Goal: Task Accomplishment & Management: Manage account settings

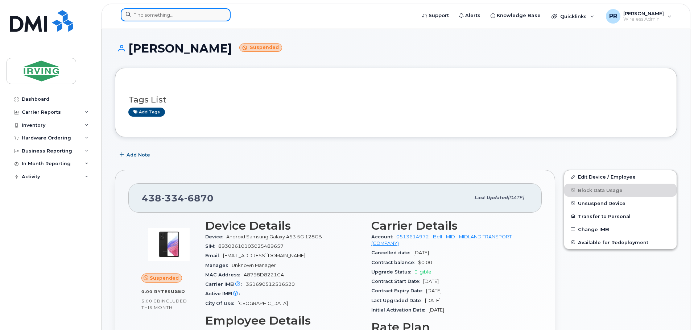
click at [154, 18] on input at bounding box center [176, 14] width 110 height 13
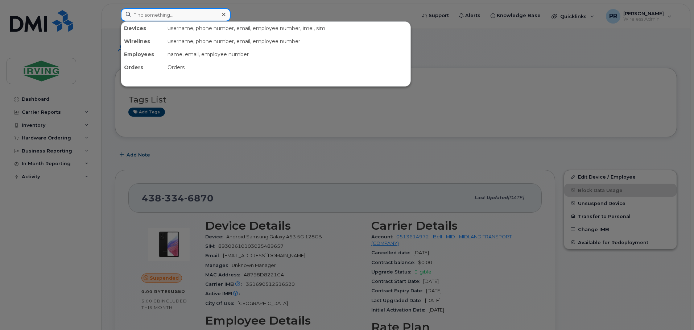
paste input "4374329034"
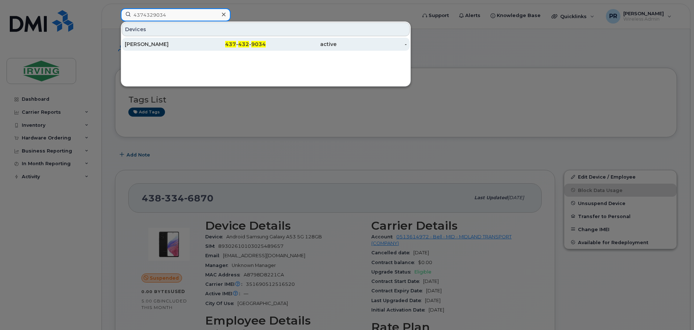
type input "4374329034"
click at [170, 42] on div "[PERSON_NAME]" at bounding box center [160, 44] width 71 height 7
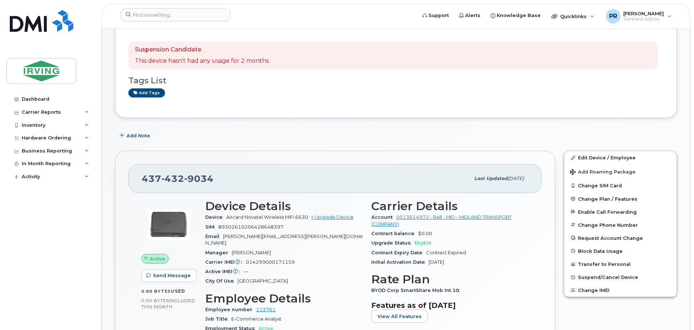
scroll to position [170, 0]
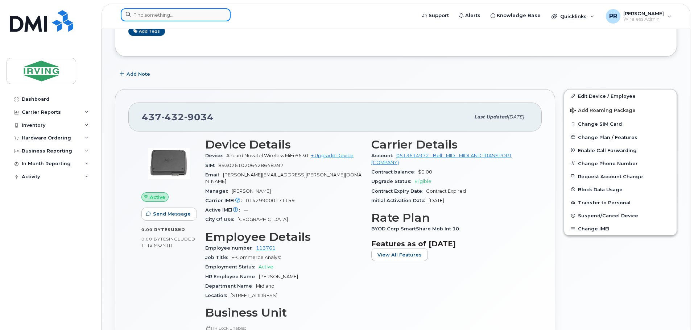
drag, startPoint x: 145, startPoint y: 17, endPoint x: 154, endPoint y: 17, distance: 8.7
click at [145, 17] on input at bounding box center [176, 14] width 110 height 13
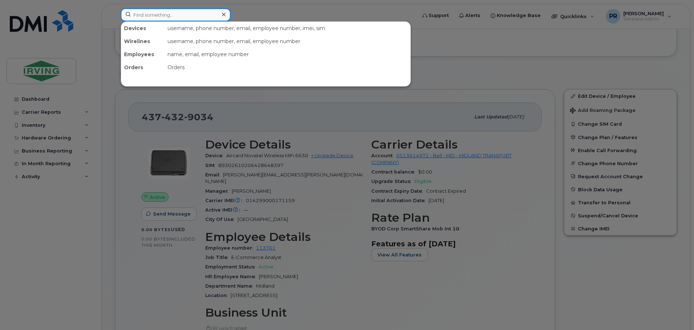
paste input "5063772017"
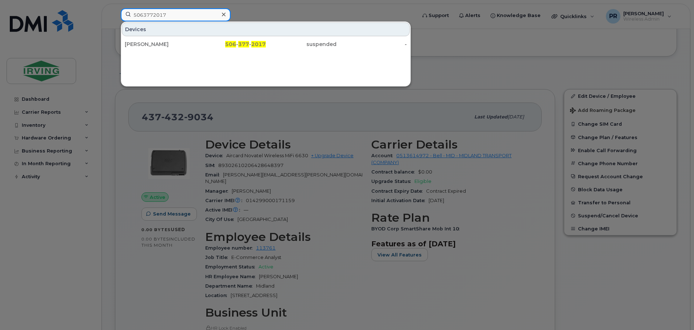
drag, startPoint x: 175, startPoint y: 16, endPoint x: 103, endPoint y: 20, distance: 71.9
click at [115, 20] on div "5063772017 Devices Lachmi Karnani 506 - 377 - 2017 suspended -" at bounding box center [266, 16] width 302 height 16
paste input "9533649"
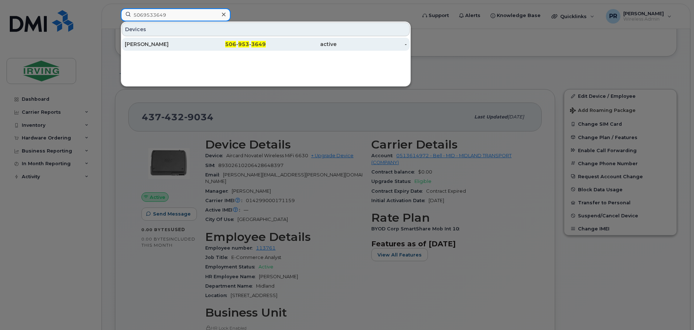
type input "5069533649"
click at [167, 44] on div "Robert Poirier" at bounding box center [160, 44] width 71 height 7
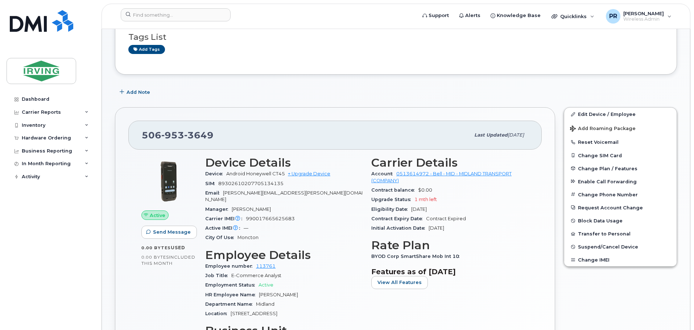
scroll to position [109, 0]
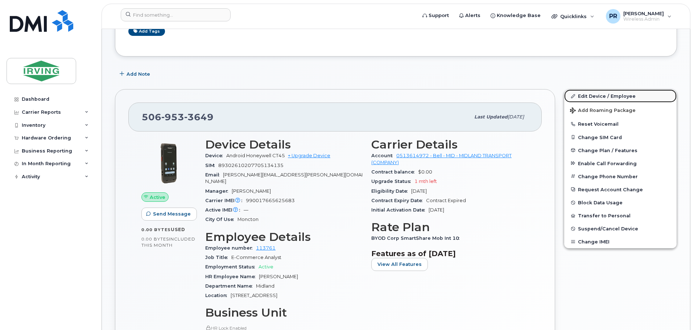
click at [598, 93] on link "Edit Device / Employee" at bounding box center [620, 95] width 112 height 13
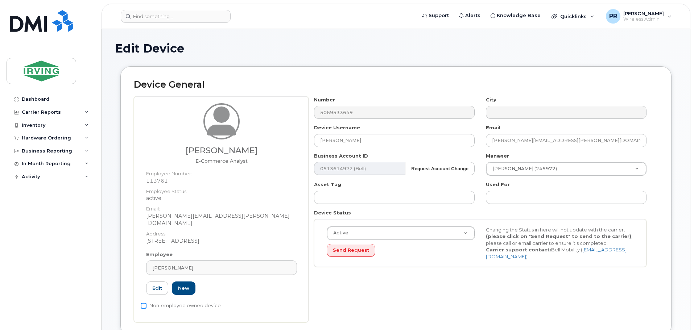
click at [144, 303] on input "Non-employee owned device" at bounding box center [144, 306] width 6 height 6
checkbox input "true"
drag, startPoint x: 361, startPoint y: 141, endPoint x: 283, endPoint y: 144, distance: 77.3
click at [285, 143] on div "[PERSON_NAME] E-Commerce Analyst Employee Number: 113761 Employee Status: activ…" at bounding box center [396, 209] width 524 height 226
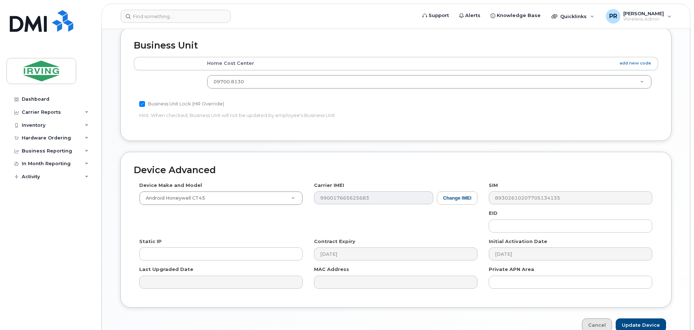
scroll to position [350, 0]
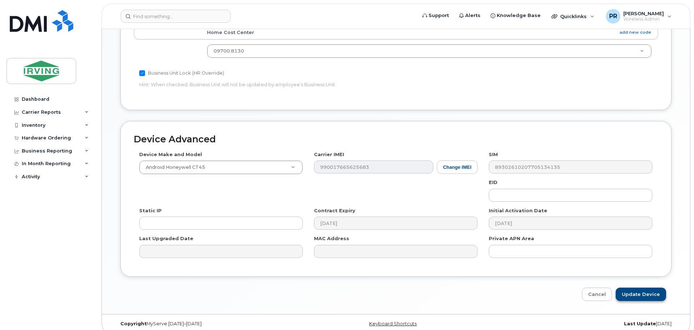
type input "Honeywell Handheld"
drag, startPoint x: 628, startPoint y: 288, endPoint x: 612, endPoint y: 276, distance: 19.8
click at [628, 288] on input "Update Device" at bounding box center [640, 294] width 50 height 13
type input "Saving..."
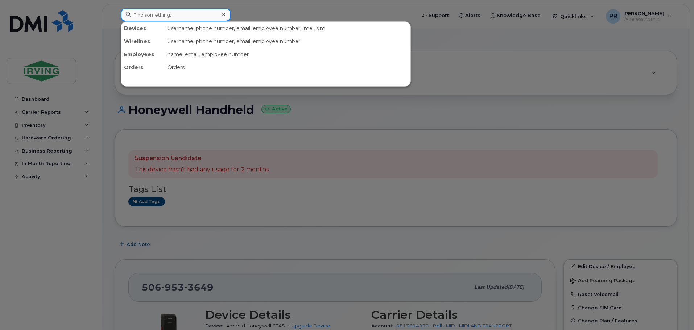
click at [153, 11] on input at bounding box center [176, 14] width 110 height 13
paste input "9028906763"
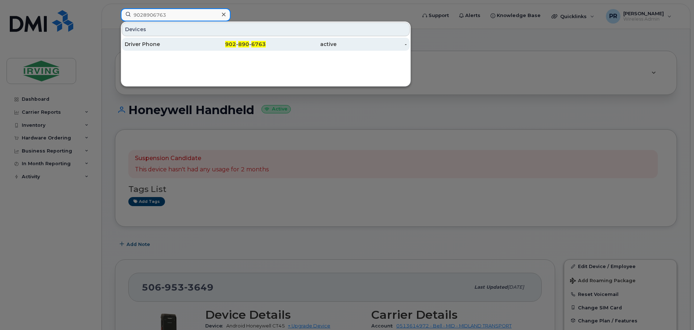
type input "9028906763"
click at [175, 43] on div "Driver Phone" at bounding box center [160, 44] width 71 height 7
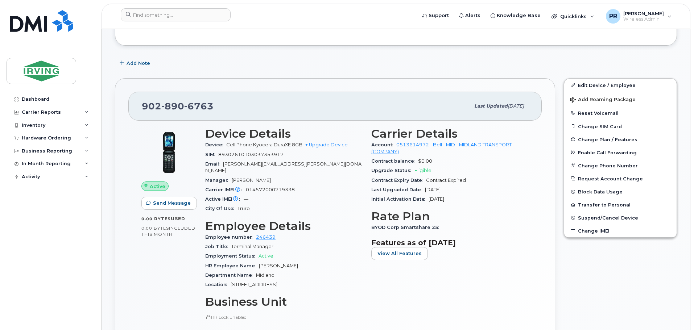
scroll to position [145, 0]
